Goal: Navigation & Orientation: Find specific page/section

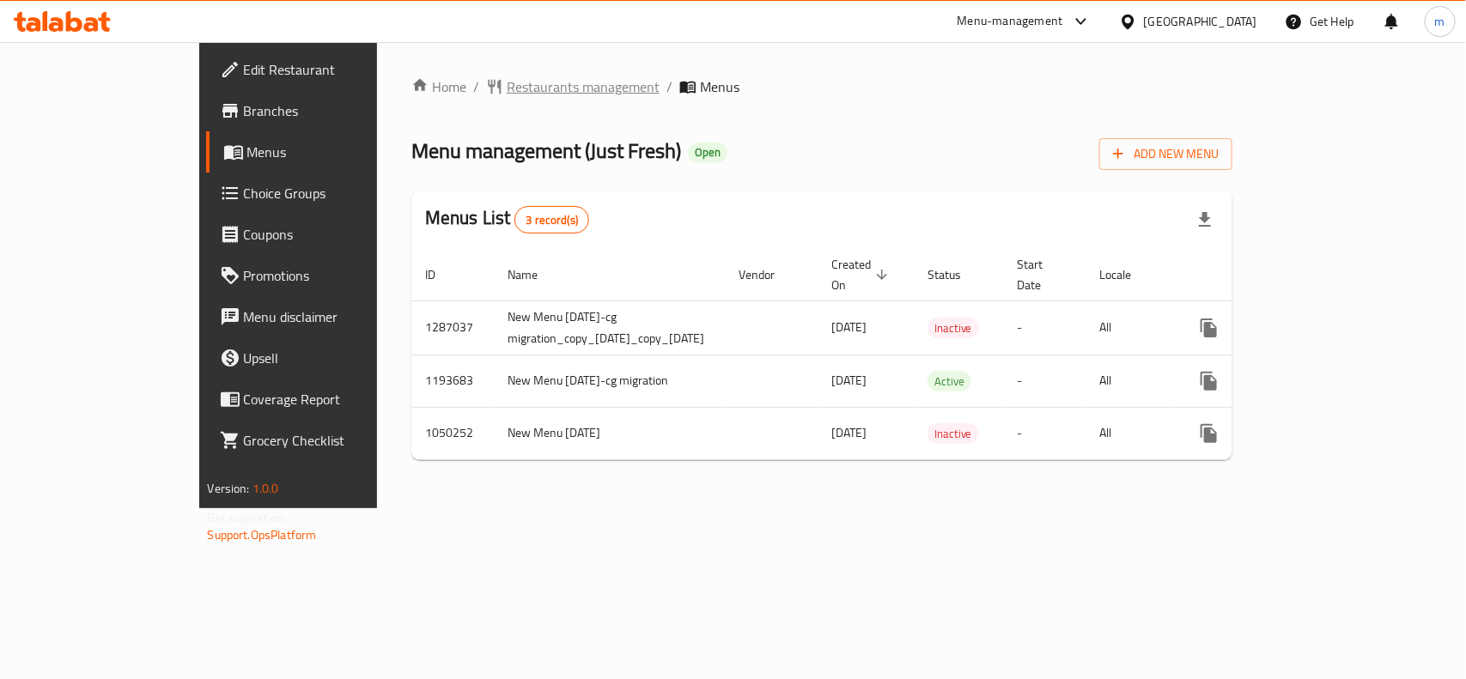
click at [507, 82] on span "Restaurants management" at bounding box center [583, 86] width 153 height 21
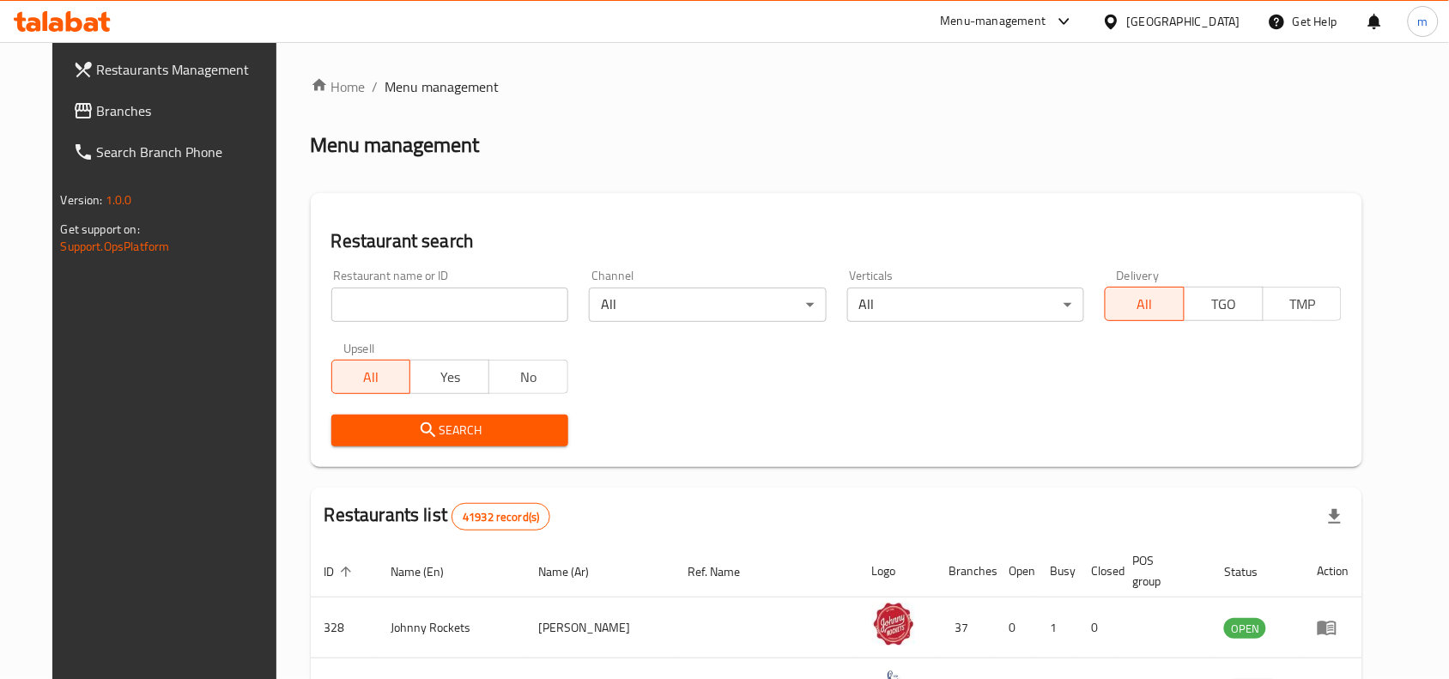
click at [122, 113] on span "Branches" at bounding box center [189, 110] width 184 height 21
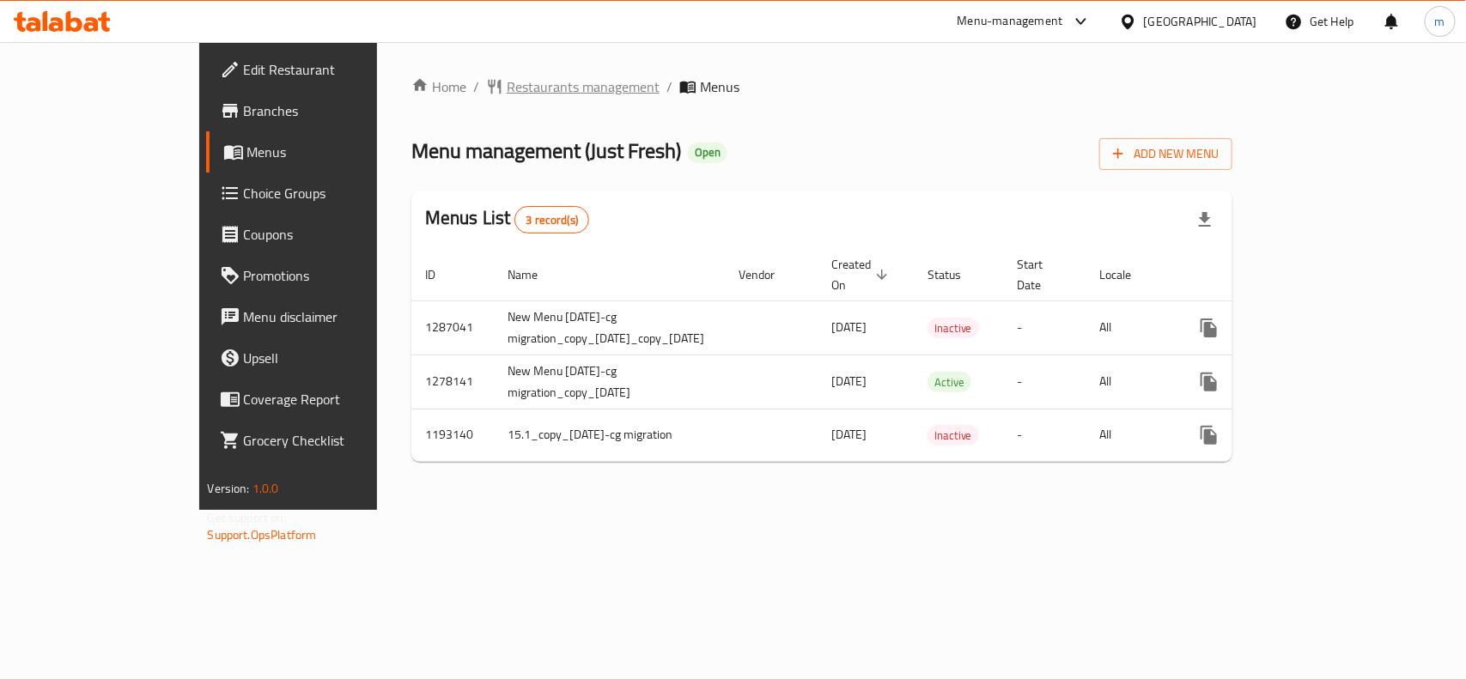
click at [507, 84] on span "Restaurants management" at bounding box center [583, 86] width 153 height 21
